Goal: Task Accomplishment & Management: Use online tool/utility

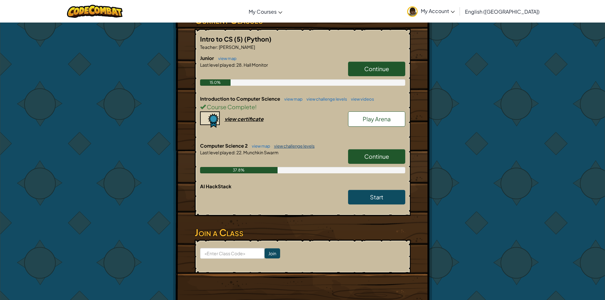
scroll to position [127, 0]
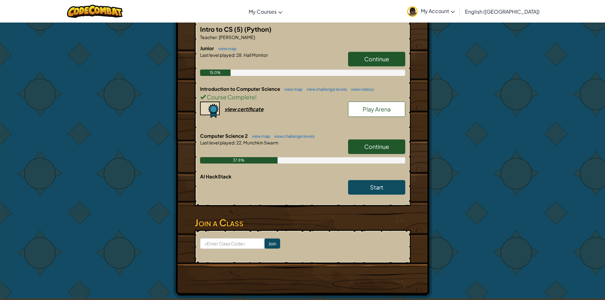
click at [388, 148] on span "Continue" at bounding box center [376, 146] width 25 height 7
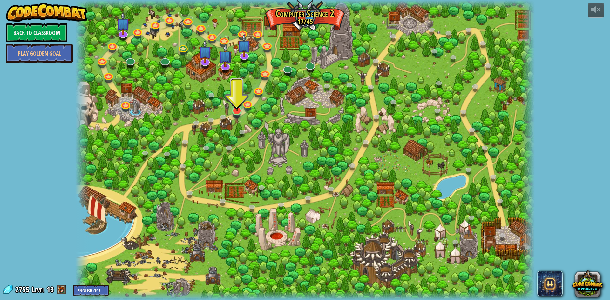
click at [231, 114] on div at bounding box center [304, 150] width 459 height 300
click at [233, 114] on link at bounding box center [236, 110] width 13 height 13
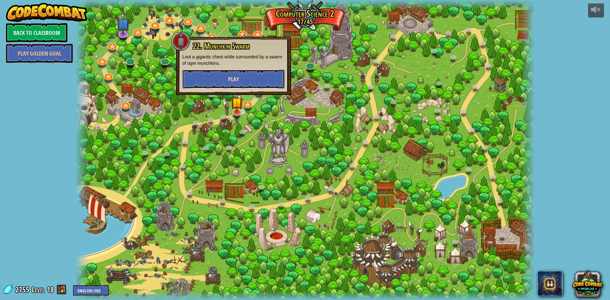
click at [235, 78] on span "Play" at bounding box center [233, 79] width 11 height 8
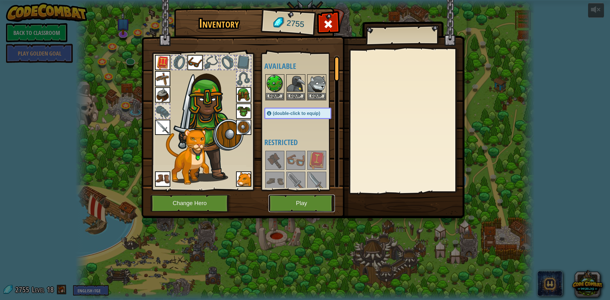
click at [284, 195] on button "Play" at bounding box center [301, 203] width 66 height 17
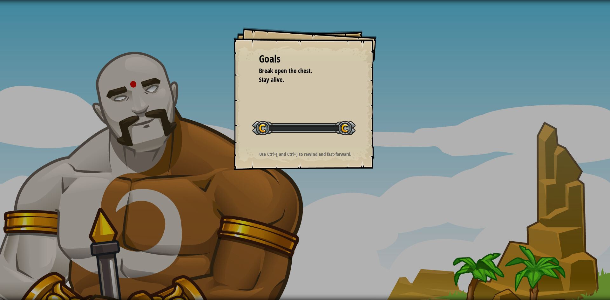
click at [285, 196] on div "Goals Break open the chest. Stay alive. Start Level Error loading from server. …" at bounding box center [305, 150] width 610 height 300
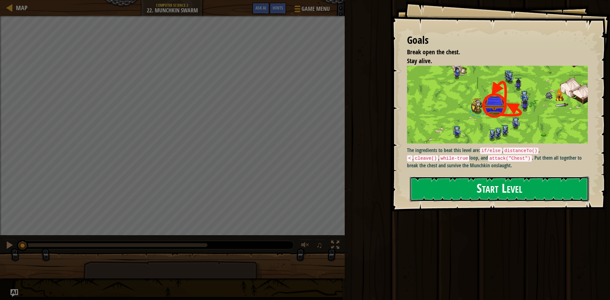
click at [439, 177] on button "Start Level" at bounding box center [499, 189] width 179 height 25
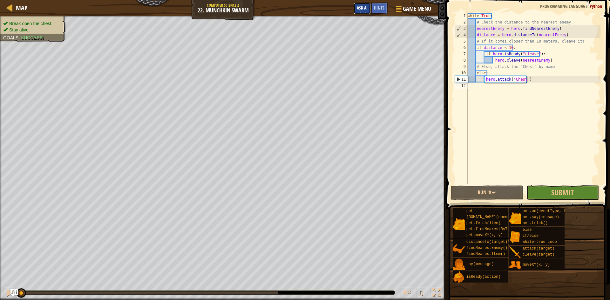
click at [369, 11] on button "Ask AI" at bounding box center [362, 9] width 17 height 12
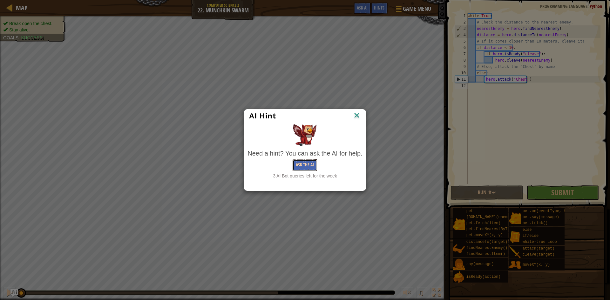
click at [309, 167] on button "Ask the AI" at bounding box center [305, 165] width 24 height 12
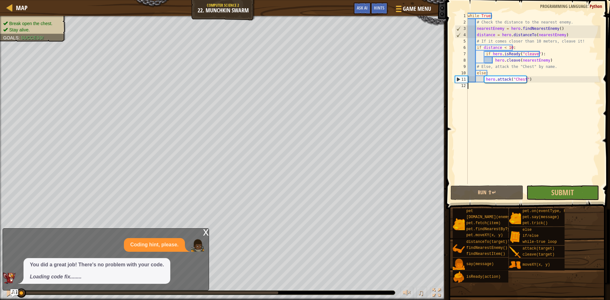
click at [174, 231] on div "Map Computer Science 2 22. Munchkin Swarm Game Menu Done Hints Ask AI 1 ההההההה…" at bounding box center [305, 150] width 610 height 300
click at [51, 275] on button "Show Me" at bounding box center [41, 275] width 23 height 12
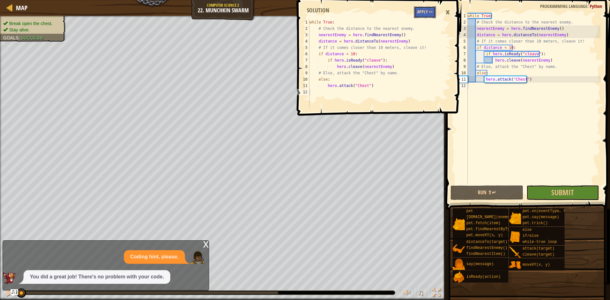
click at [428, 9] on button "Apply =>" at bounding box center [425, 12] width 22 height 12
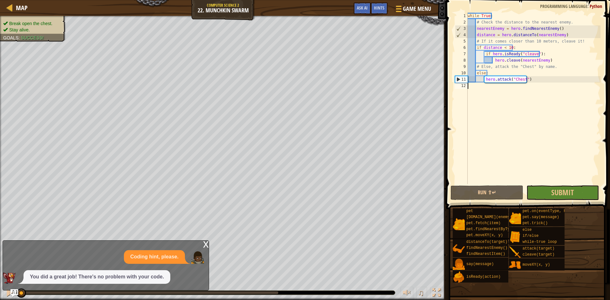
click at [572, 181] on div "while True : # Check the distance to the nearest enemy. nearestEnemy = hero . f…" at bounding box center [533, 105] width 134 height 184
click at [562, 186] on button "Submit" at bounding box center [562, 193] width 73 height 15
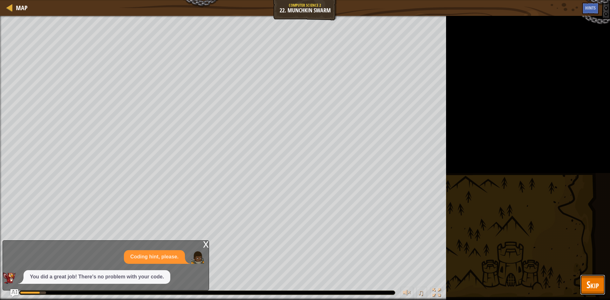
click at [596, 277] on button "Skip" at bounding box center [592, 285] width 25 height 20
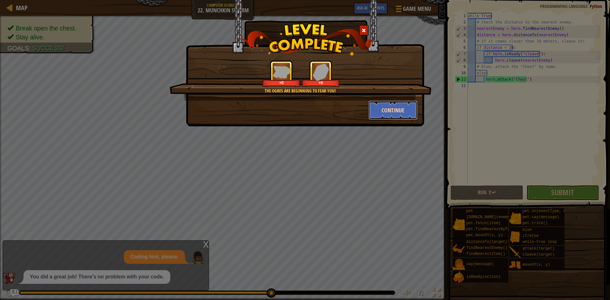
click at [400, 112] on button "Continue" at bounding box center [392, 110] width 49 height 19
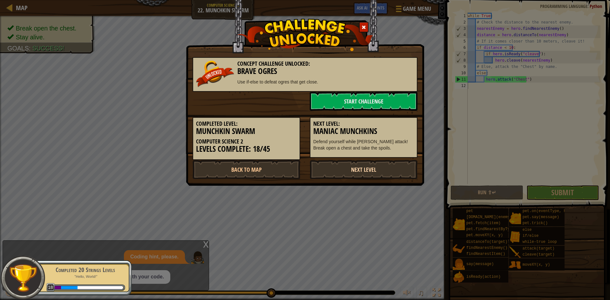
click at [352, 179] on link "Next Level" at bounding box center [364, 169] width 108 height 19
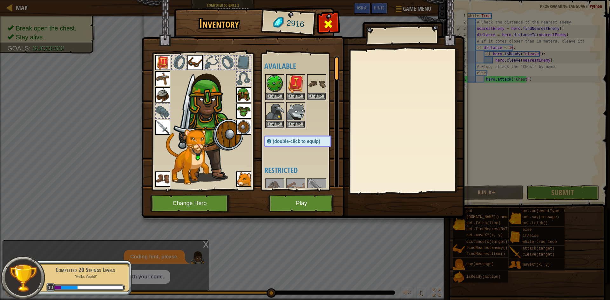
click at [329, 26] on span at bounding box center [328, 24] width 10 height 10
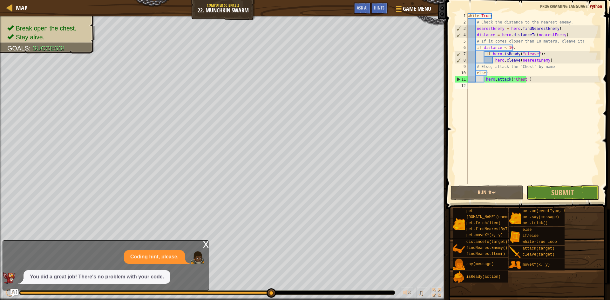
scroll to position [3, 0]
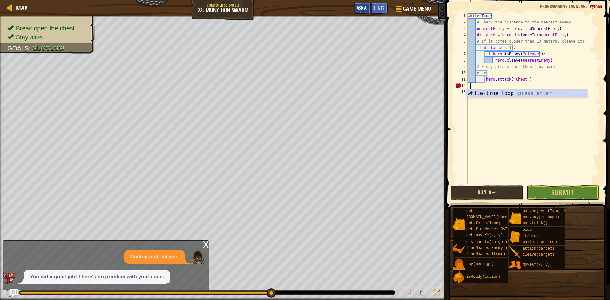
type textarea "-"
click at [354, 7] on button "Ask AI" at bounding box center [362, 9] width 17 height 12
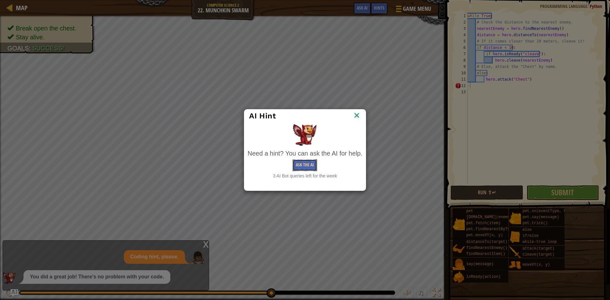
click at [302, 172] on div "Need a hint? You can ask the AI for help. Ask the AI 3 AI Bot queries left for …" at bounding box center [304, 164] width 115 height 30
click at [306, 166] on button "Ask the AI" at bounding box center [305, 165] width 24 height 12
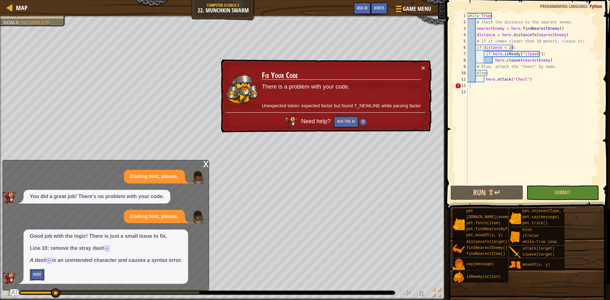
click at [40, 277] on button "Hide" at bounding box center [37, 275] width 15 height 12
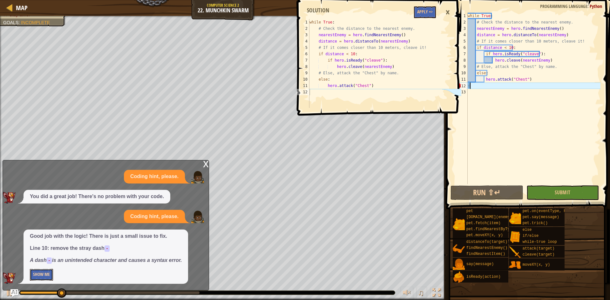
click at [40, 277] on button "Show Me" at bounding box center [41, 275] width 23 height 12
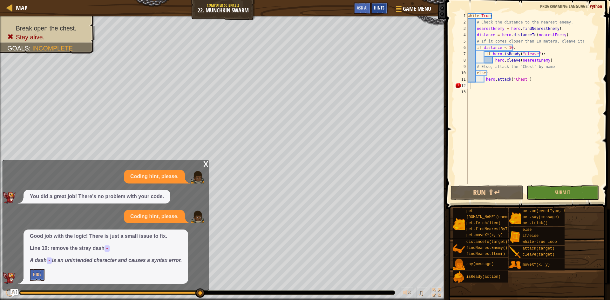
click at [377, 10] on span "Hints" at bounding box center [379, 8] width 10 height 6
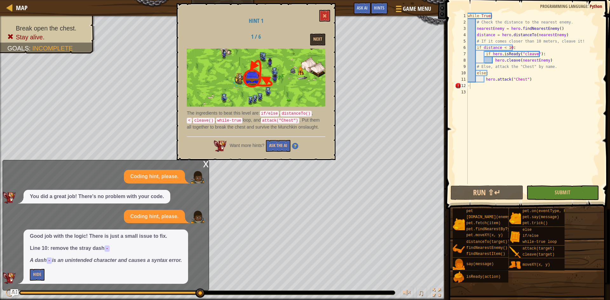
click at [286, 154] on div "Hint 1 1 / 6 Next The ingredients to beat this level are: if/else , distanceTo(…" at bounding box center [256, 81] width 159 height 157
click at [286, 148] on button "Ask the AI" at bounding box center [278, 146] width 24 height 12
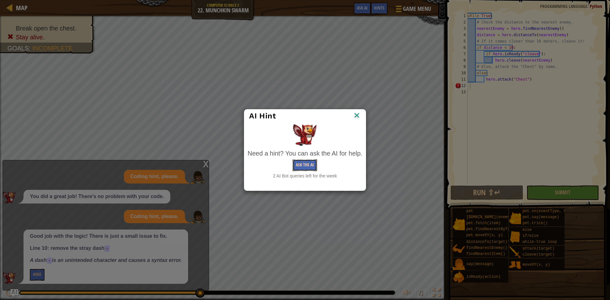
click at [314, 163] on button "Ask the AI" at bounding box center [305, 165] width 24 height 12
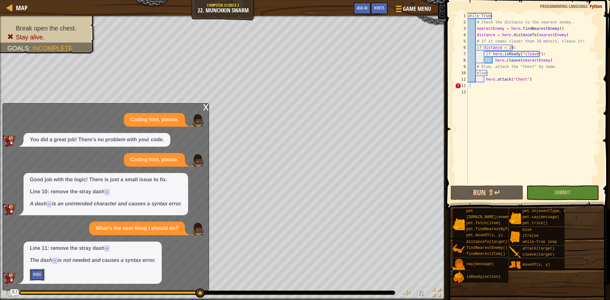
click at [34, 272] on button "Hide" at bounding box center [37, 275] width 15 height 12
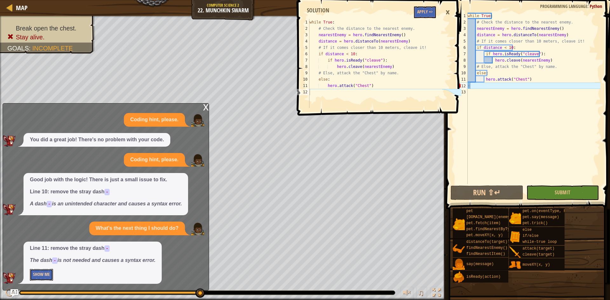
click at [49, 274] on button "Show Me" at bounding box center [41, 275] width 23 height 12
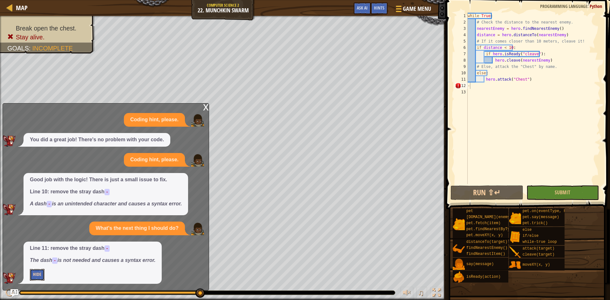
click at [33, 278] on button "Hide" at bounding box center [37, 275] width 15 height 12
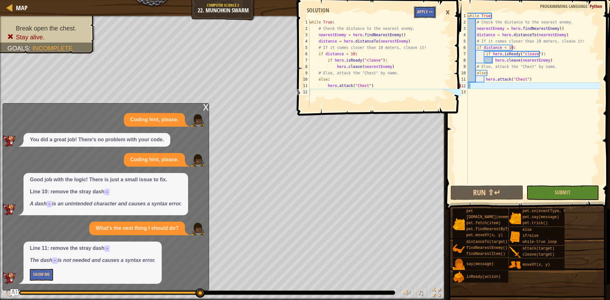
click at [423, 16] on button "Apply =>" at bounding box center [425, 12] width 22 height 12
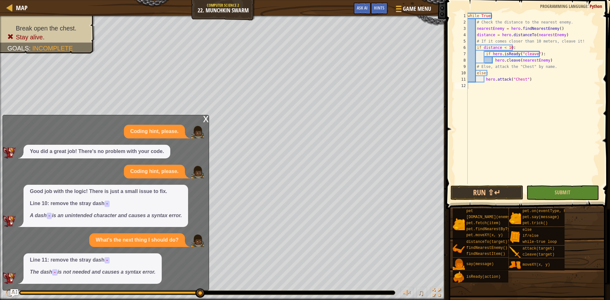
click at [558, 182] on div "while True : # Check the distance to the nearest enemy. nearestEnemy = hero . f…" at bounding box center [533, 105] width 134 height 184
click at [560, 189] on button "Submit" at bounding box center [562, 193] width 73 height 15
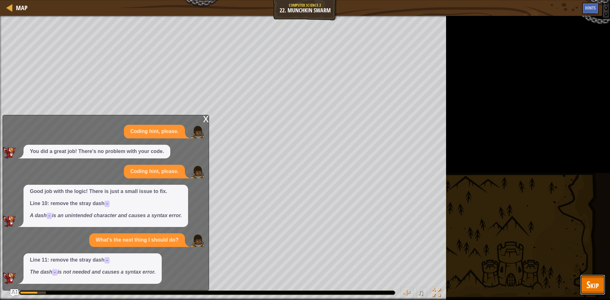
click at [587, 279] on span "Skip" at bounding box center [592, 284] width 12 height 13
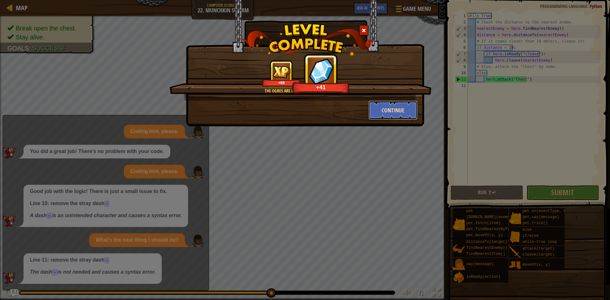
click at [397, 116] on button "Continue" at bounding box center [392, 110] width 49 height 19
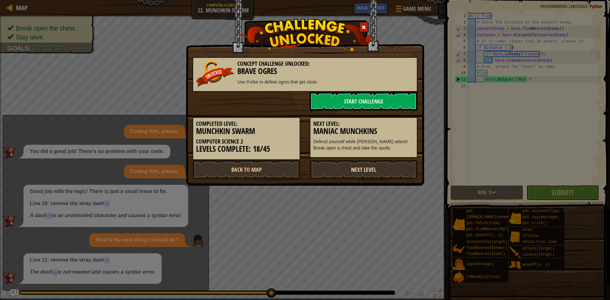
click at [373, 174] on link "Next Level" at bounding box center [364, 169] width 108 height 19
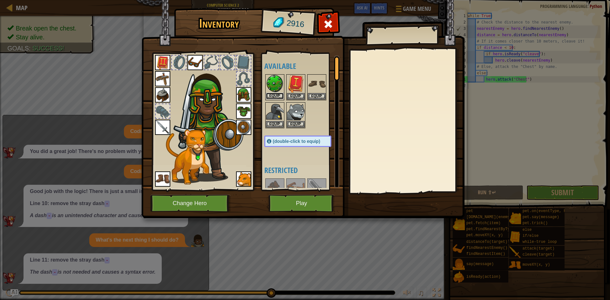
click at [267, 93] on button "Equip" at bounding box center [275, 96] width 18 height 7
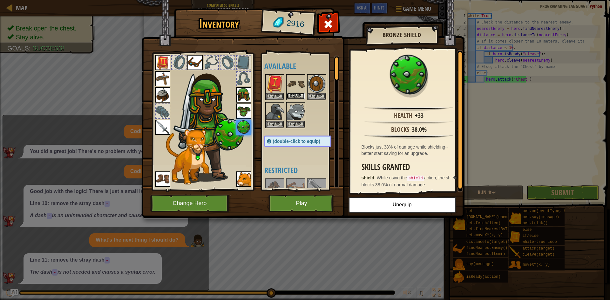
click at [298, 95] on button "Equip" at bounding box center [296, 96] width 18 height 7
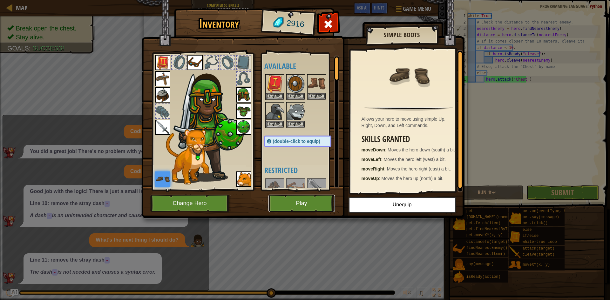
click at [315, 209] on button "Play" at bounding box center [301, 203] width 66 height 17
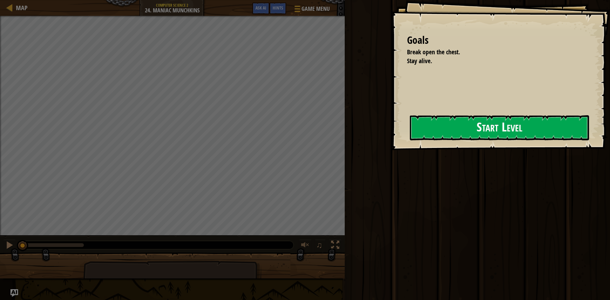
click at [463, 129] on button "Start Level" at bounding box center [499, 127] width 179 height 25
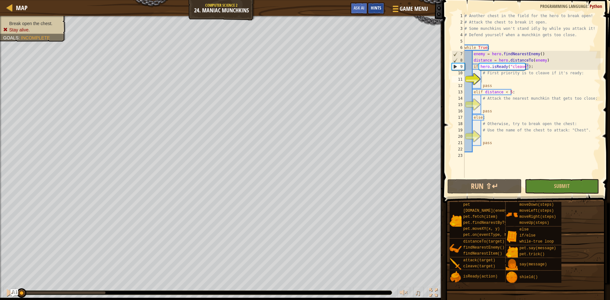
click at [382, 10] on div "Hints" at bounding box center [376, 9] width 17 height 12
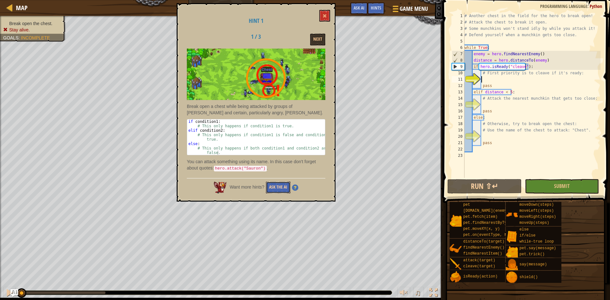
click at [270, 186] on button "Ask the AI" at bounding box center [278, 188] width 24 height 12
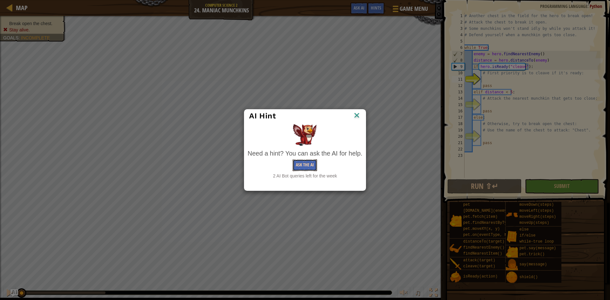
click at [298, 167] on button "Ask the AI" at bounding box center [305, 165] width 24 height 12
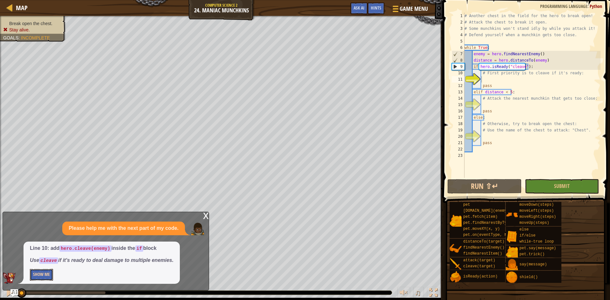
click at [42, 279] on button "Show Me" at bounding box center [41, 275] width 23 height 12
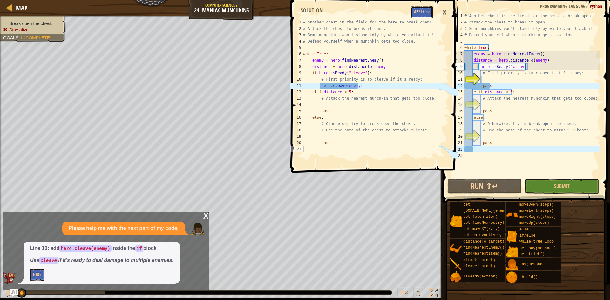
click at [418, 9] on button "Apply =>" at bounding box center [422, 12] width 22 height 12
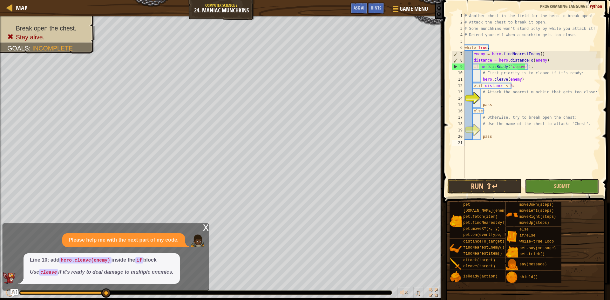
drag, startPoint x: 103, startPoint y: 293, endPoint x: 134, endPoint y: 294, distance: 31.1
click at [134, 294] on div at bounding box center [205, 293] width 372 height 4
click at [365, 10] on button "Ask AI" at bounding box center [358, 9] width 17 height 12
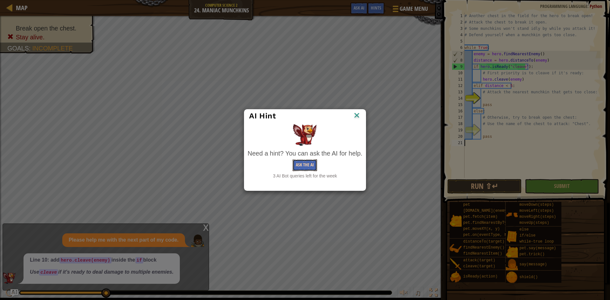
click at [315, 166] on button "Ask the AI" at bounding box center [305, 165] width 24 height 12
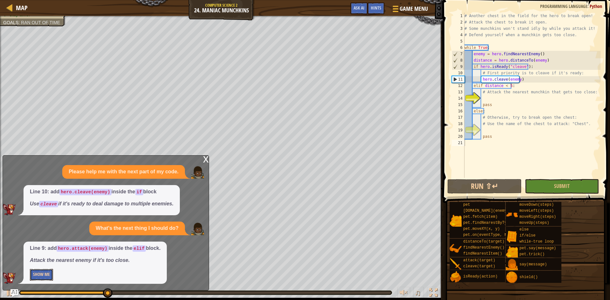
click at [38, 273] on button "Show Me" at bounding box center [41, 275] width 23 height 12
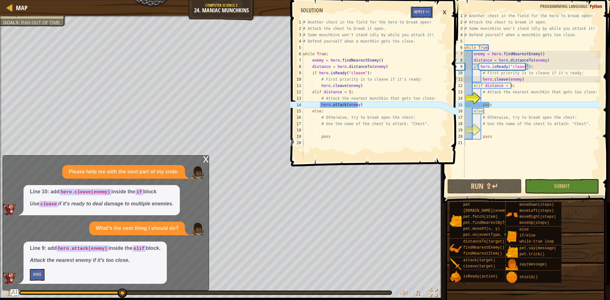
click at [426, 8] on button "Apply =>" at bounding box center [422, 12] width 22 height 12
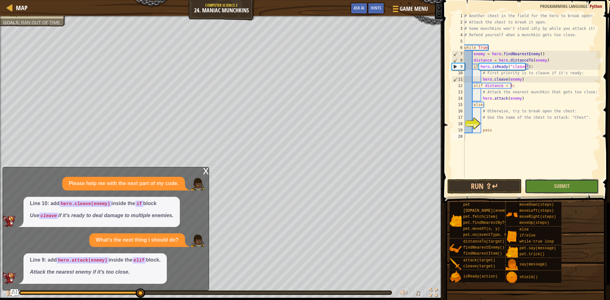
click at [533, 184] on button "Submit" at bounding box center [562, 186] width 74 height 15
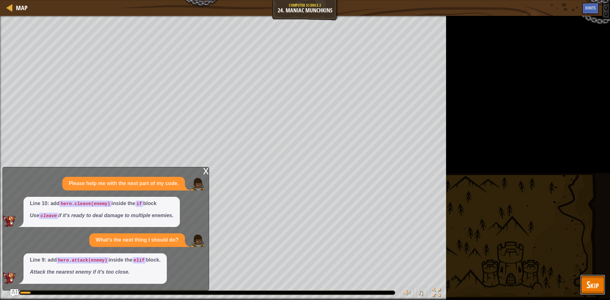
click at [591, 276] on button "Skip" at bounding box center [592, 285] width 25 height 20
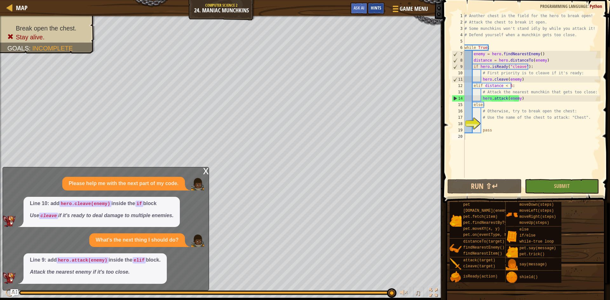
click at [370, 8] on div "Hints" at bounding box center [376, 9] width 17 height 12
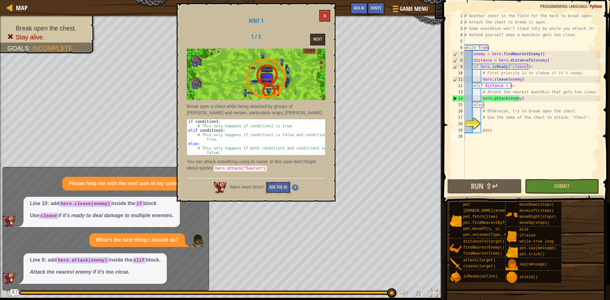
click at [275, 184] on button "Ask the AI" at bounding box center [278, 188] width 24 height 12
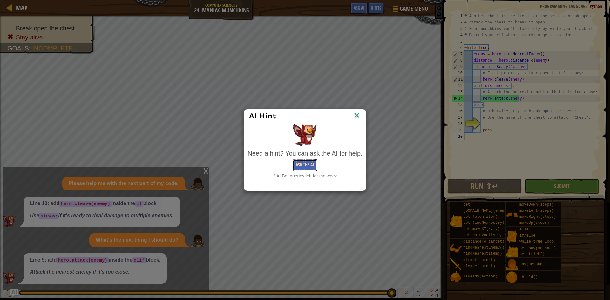
click at [307, 169] on button "Ask the AI" at bounding box center [305, 165] width 24 height 12
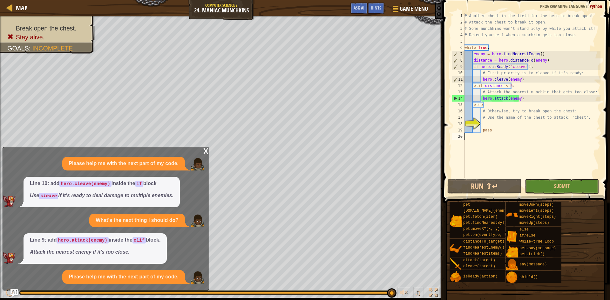
scroll to position [2, 0]
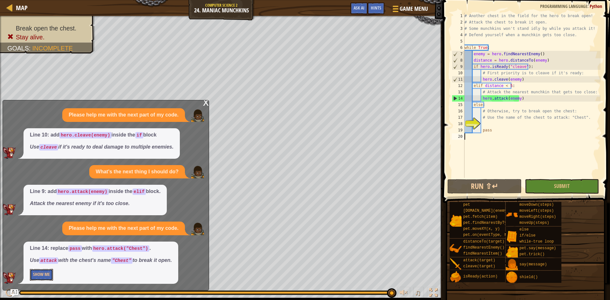
drag, startPoint x: 44, startPoint y: 273, endPoint x: 50, endPoint y: 276, distance: 6.0
click at [47, 275] on button "Show Me" at bounding box center [41, 275] width 23 height 12
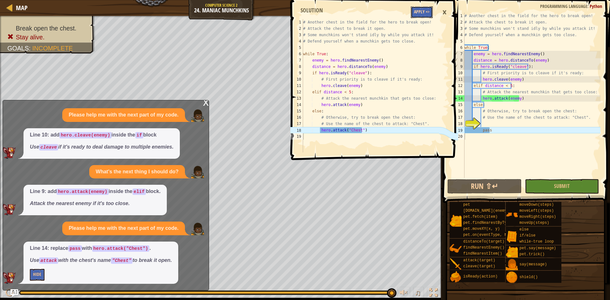
click at [424, 13] on button "Apply =>" at bounding box center [422, 12] width 22 height 12
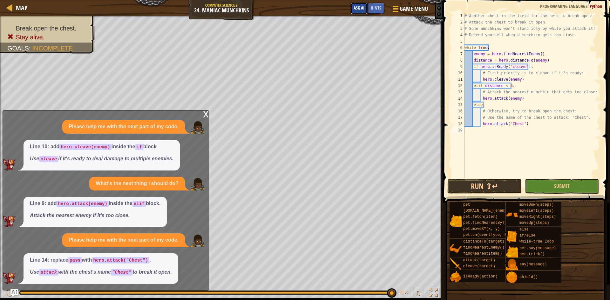
click at [359, 3] on button "Ask AI" at bounding box center [358, 9] width 17 height 12
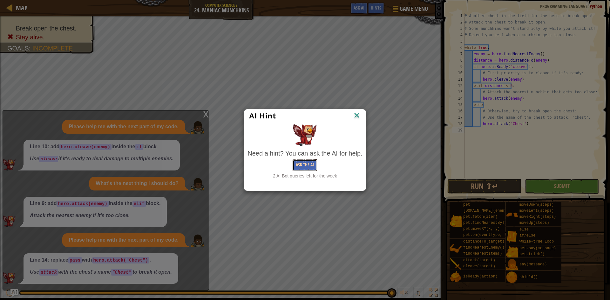
click at [303, 169] on button "Ask the AI" at bounding box center [305, 165] width 24 height 12
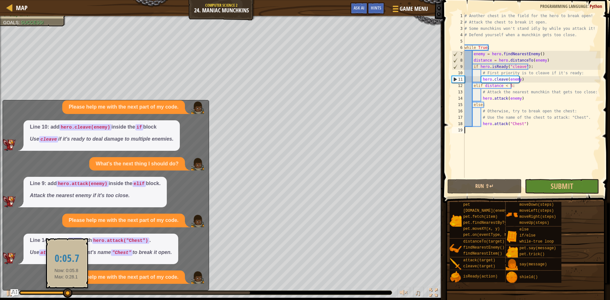
scroll to position [70, 0]
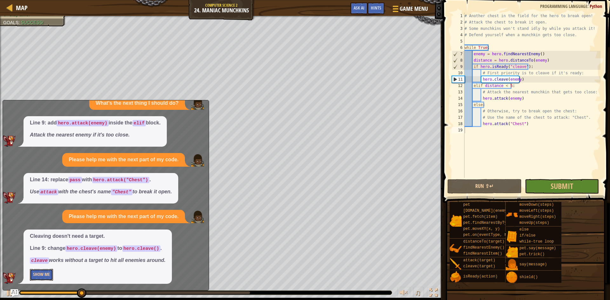
click at [45, 278] on button "Show Me" at bounding box center [41, 275] width 23 height 12
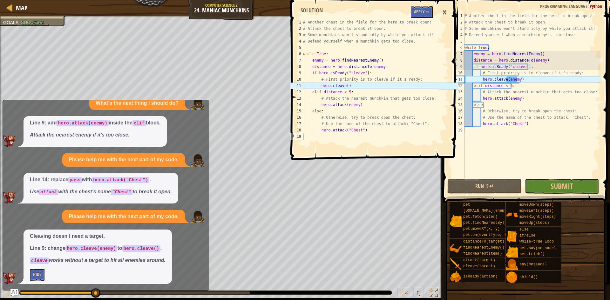
click at [437, 4] on span at bounding box center [375, 71] width 172 height 179
click at [437, 6] on span at bounding box center [375, 71] width 172 height 179
click at [428, 9] on button "Apply =>" at bounding box center [422, 12] width 22 height 12
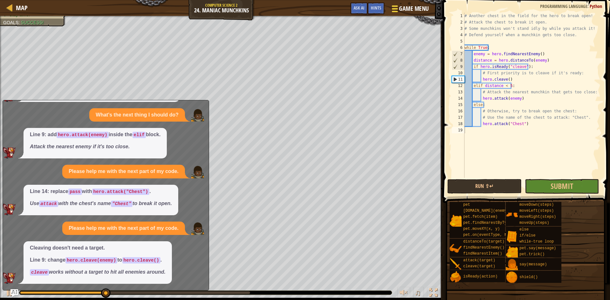
scroll to position [58, 0]
click at [549, 186] on button "Submit" at bounding box center [562, 186] width 74 height 15
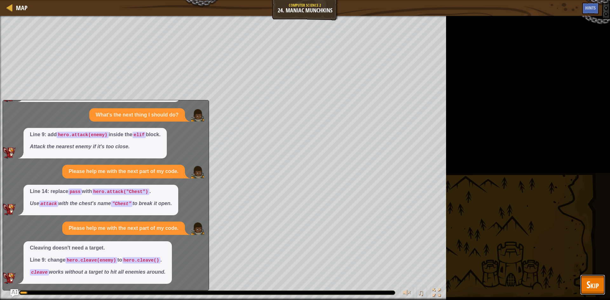
click at [594, 277] on button "Skip" at bounding box center [592, 285] width 25 height 20
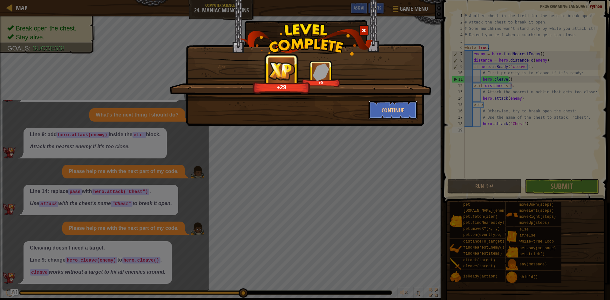
click at [392, 120] on div "Hai-Kiba! +29 +0 Continue" at bounding box center [305, 63] width 238 height 126
click at [389, 118] on button "Continue" at bounding box center [392, 110] width 49 height 19
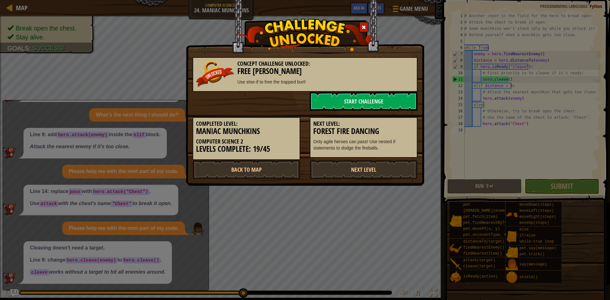
click at [370, 190] on div "Concept Challenge Unlocked: Free [PERSON_NAME] Use else-if to free the trapped …" at bounding box center [305, 150] width 610 height 300
click at [368, 169] on link "Next Level" at bounding box center [364, 169] width 108 height 19
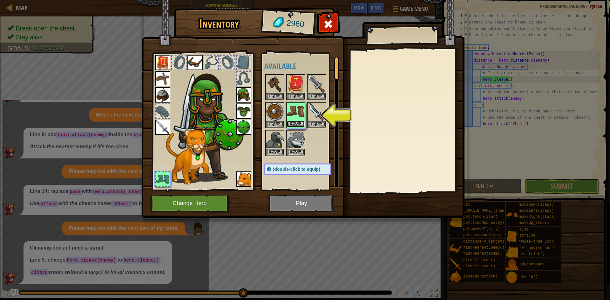
click at [296, 124] on button "Equip" at bounding box center [296, 124] width 18 height 7
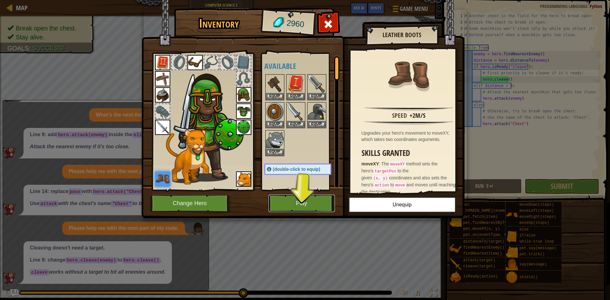
click at [289, 206] on button "Play" at bounding box center [301, 203] width 66 height 17
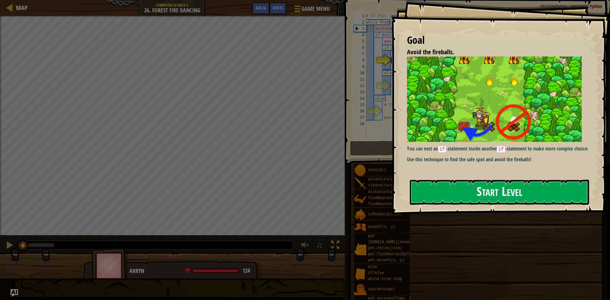
click at [456, 194] on button "Start Level" at bounding box center [499, 192] width 179 height 25
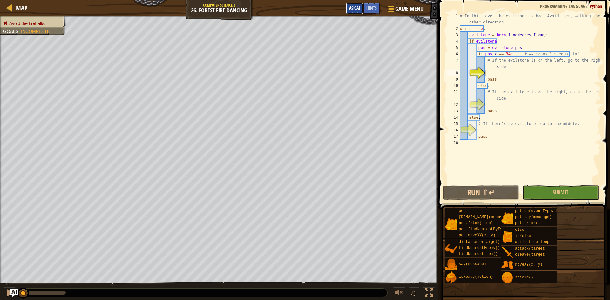
drag, startPoint x: 354, startPoint y: 10, endPoint x: 348, endPoint y: 13, distance: 6.8
click at [353, 10] on span "Ask AI" at bounding box center [354, 8] width 11 height 6
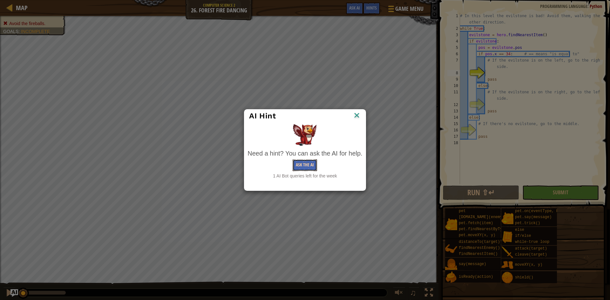
click at [316, 162] on button "Ask the AI" at bounding box center [305, 165] width 24 height 12
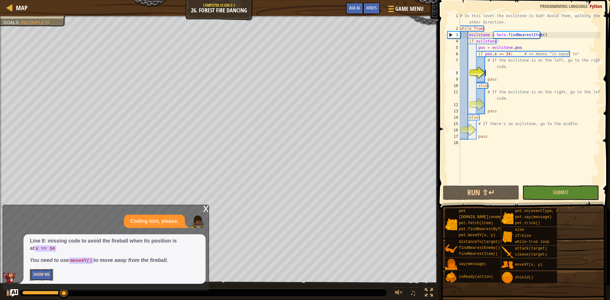
click at [44, 273] on button "Show Me" at bounding box center [41, 275] width 23 height 12
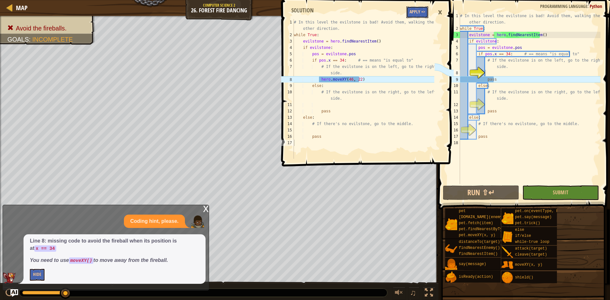
click at [426, 14] on button "Apply =>" at bounding box center [417, 12] width 22 height 12
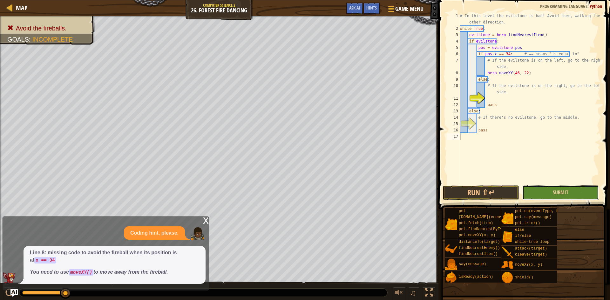
click at [548, 197] on button "Submit" at bounding box center [560, 193] width 76 height 15
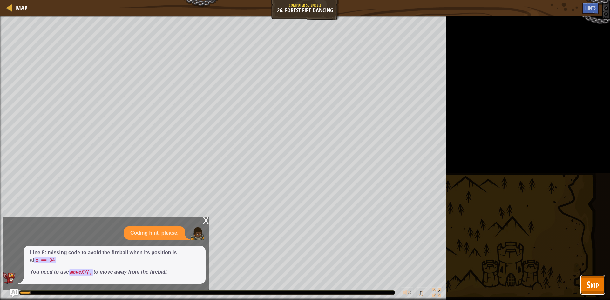
click at [589, 286] on span "Skip" at bounding box center [592, 284] width 12 height 13
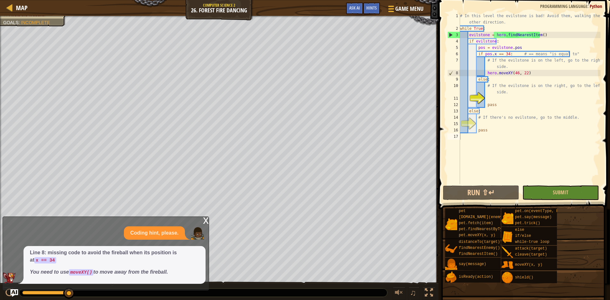
type textarea "else:"
click at [480, 109] on div "# In this level the evilstone is bad! Avoid them, walking the other direction. …" at bounding box center [530, 108] width 142 height 191
click at [479, 109] on div "# In this level the evilstone is bad! Avoid them, walking the other direction. …" at bounding box center [530, 108] width 142 height 191
drag, startPoint x: 480, startPoint y: 110, endPoint x: 490, endPoint y: 101, distance: 13.3
click at [483, 110] on div "# In this level the evilstone is bad! Avoid them, walking the other direction. …" at bounding box center [530, 108] width 142 height 191
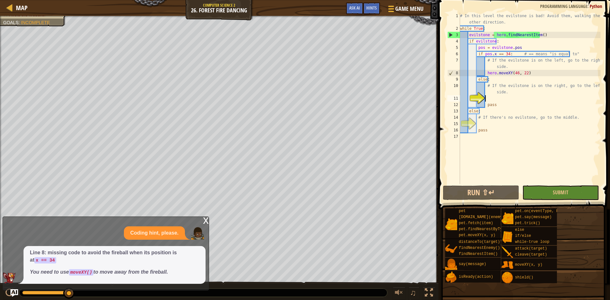
click at [488, 101] on div "# In this level the evilstone is bad! Avoid them, walking the other direction. …" at bounding box center [530, 108] width 142 height 191
drag, startPoint x: 488, startPoint y: 102, endPoint x: 483, endPoint y: 103, distance: 4.2
click at [488, 103] on div "# In this level the evilstone is bad! Avoid them, walking the other direction. …" at bounding box center [530, 108] width 142 height 191
type textarea "pass"
click at [16, 16] on div "Map" at bounding box center [20, 8] width 15 height 16
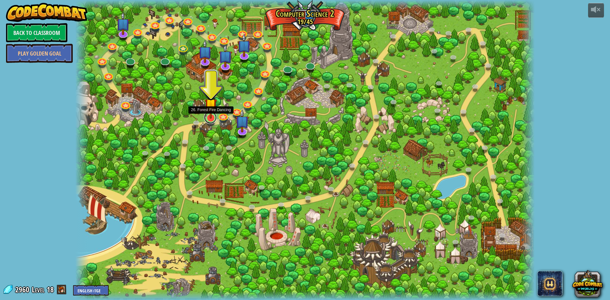
click at [211, 119] on link at bounding box center [210, 117] width 13 height 13
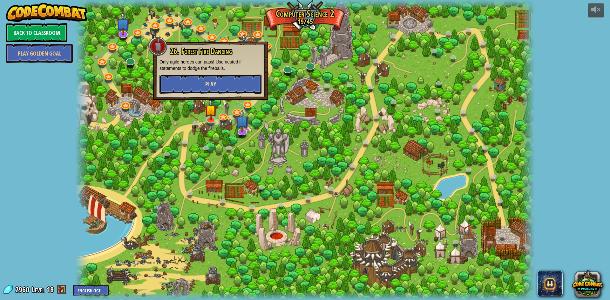
click at [223, 87] on button "Play" at bounding box center [210, 84] width 102 height 19
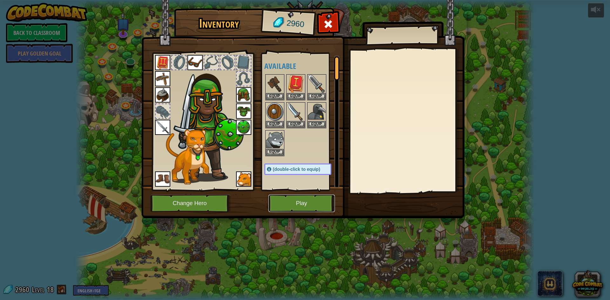
click at [303, 198] on button "Play" at bounding box center [301, 203] width 66 height 17
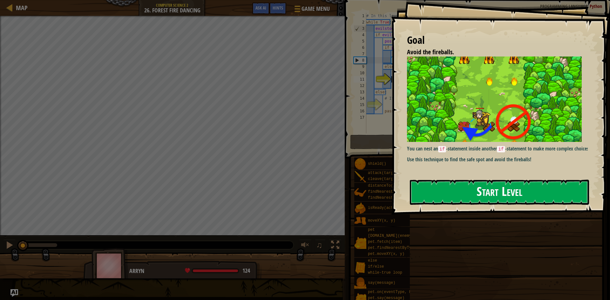
click at [502, 187] on button "Start Level" at bounding box center [499, 192] width 179 height 25
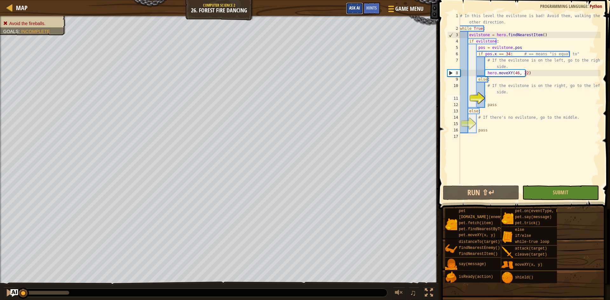
click at [348, 10] on button "Ask AI" at bounding box center [354, 9] width 17 height 12
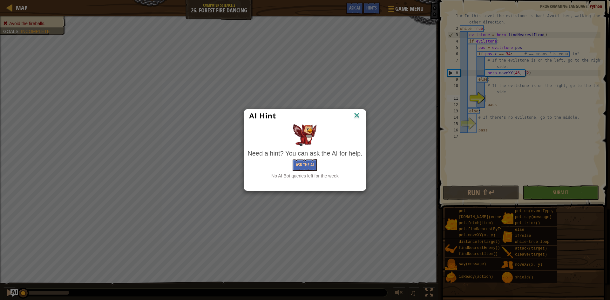
click at [357, 113] on img at bounding box center [357, 116] width 8 height 10
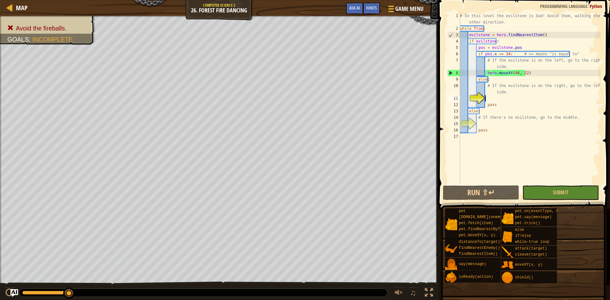
drag, startPoint x: 29, startPoint y: 293, endPoint x: 86, endPoint y: 292, distance: 56.5
click at [86, 292] on div at bounding box center [203, 293] width 368 height 8
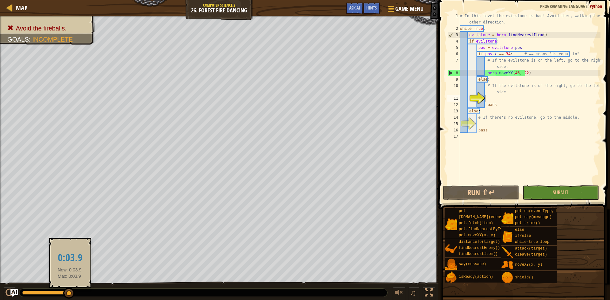
drag, startPoint x: 86, startPoint y: 292, endPoint x: 70, endPoint y: 295, distance: 16.4
click at [70, 295] on div at bounding box center [203, 293] width 368 height 8
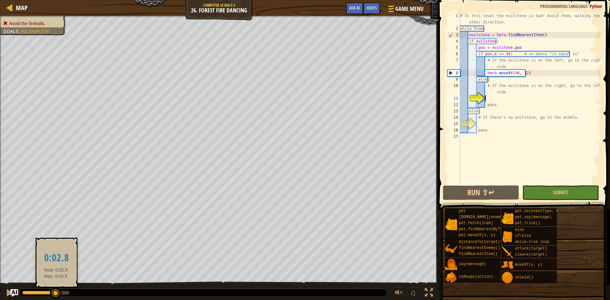
drag, startPoint x: 70, startPoint y: 295, endPoint x: 55, endPoint y: 296, distance: 15.0
click at [55, 296] on div at bounding box center [55, 293] width 11 height 11
